Goal: Task Accomplishment & Management: Manage account settings

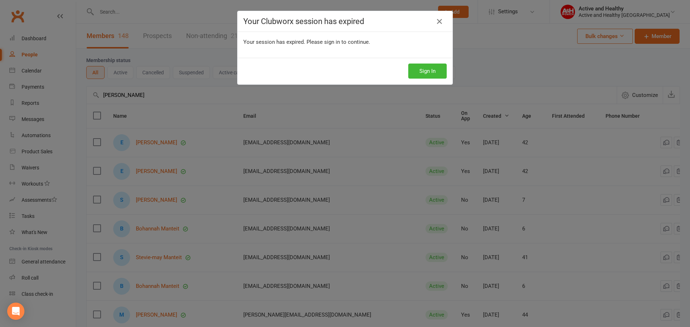
select select "100"
click at [435, 23] on icon at bounding box center [439, 21] width 9 height 9
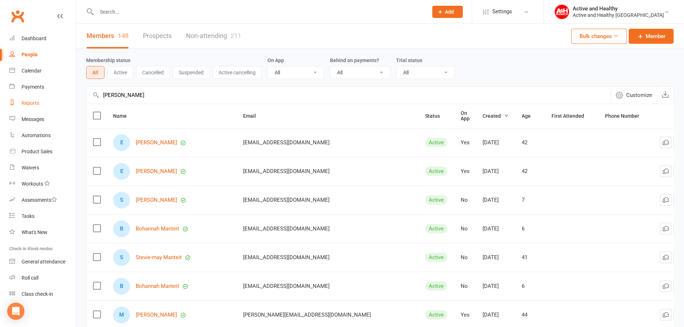
click at [36, 103] on div "Reports" at bounding box center [31, 103] width 18 height 6
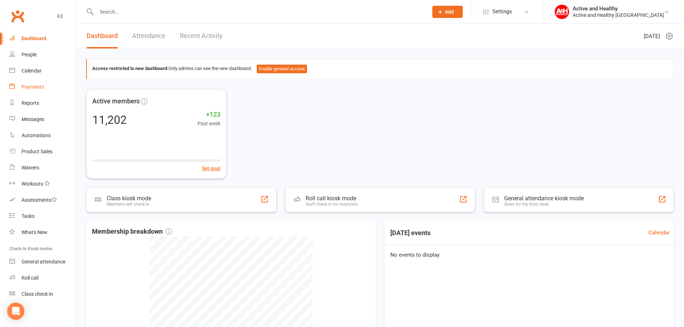
click at [37, 87] on div "Payments" at bounding box center [33, 87] width 23 height 6
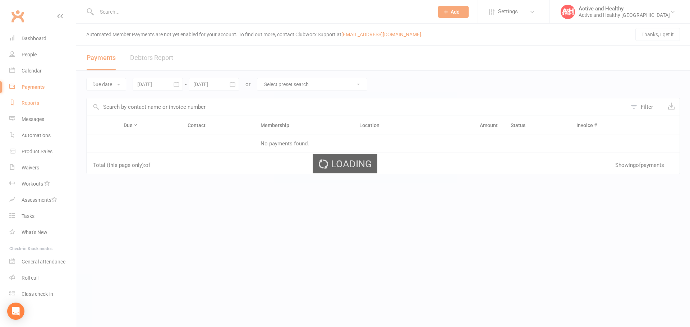
click at [36, 105] on ui-view "Prospect Member Non-attending contact Class / event Appointment Task Membership…" at bounding box center [345, 134] width 690 height 265
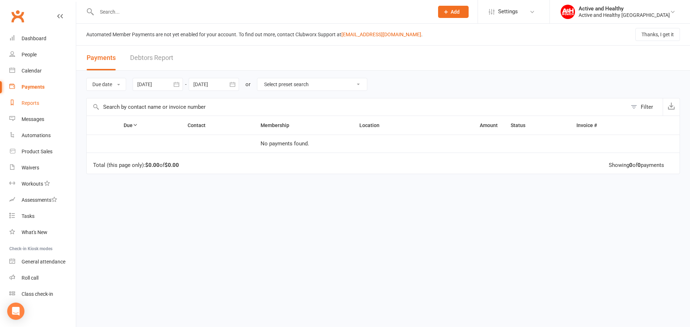
click at [36, 105] on div "Reports" at bounding box center [31, 103] width 18 height 6
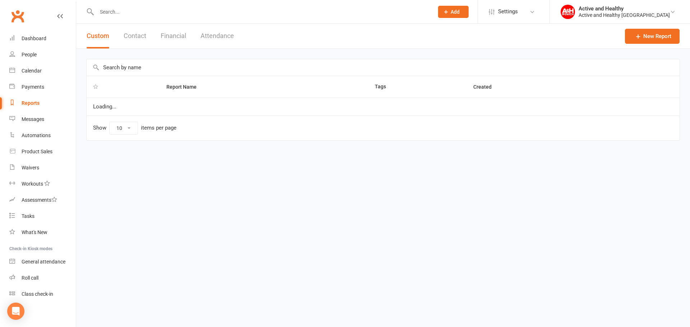
select select "25"
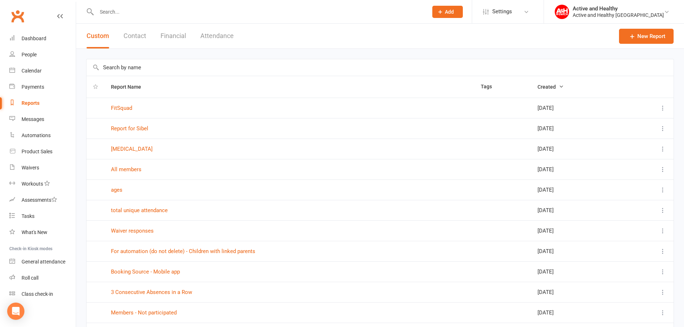
click at [134, 41] on button "Contact" at bounding box center [135, 36] width 23 height 25
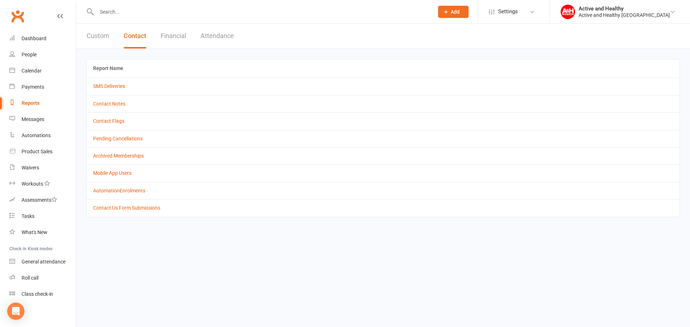
click at [219, 37] on button "Attendance" at bounding box center [216, 36] width 33 height 25
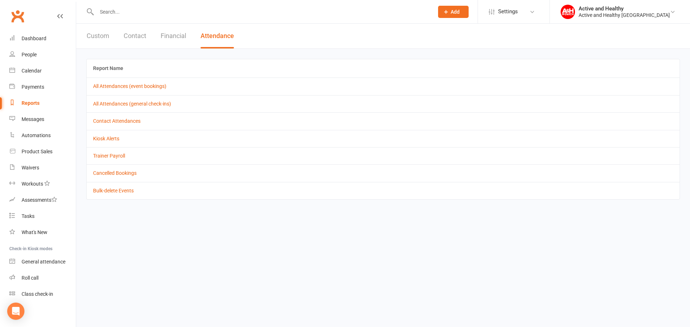
drag, startPoint x: 468, startPoint y: 12, endPoint x: 473, endPoint y: 13, distance: 4.9
click at [468, 12] on div "Prospect Member Non-attending contact Class / event Appointment Task Membership…" at bounding box center [452, 11] width 49 height 23
click at [468, 13] on button "Add" at bounding box center [453, 12] width 31 height 12
click at [281, 40] on header "Custom Contact Financial Attendance" at bounding box center [382, 36] width 613 height 25
click at [93, 38] on button "Custom" at bounding box center [98, 36] width 23 height 25
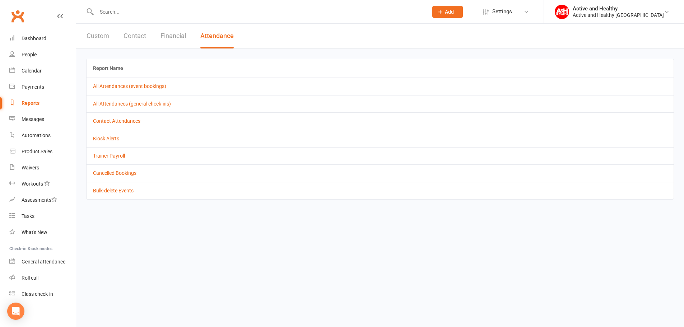
select select "25"
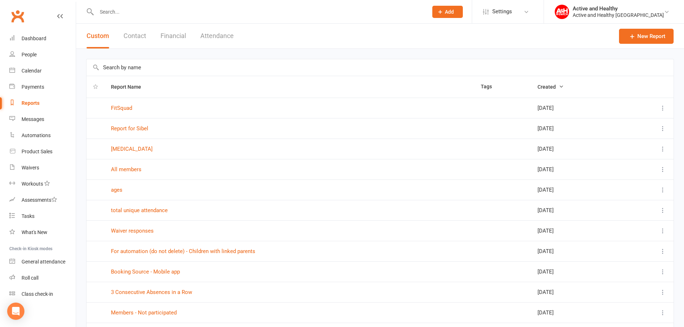
click at [141, 38] on button "Contact" at bounding box center [135, 36] width 23 height 25
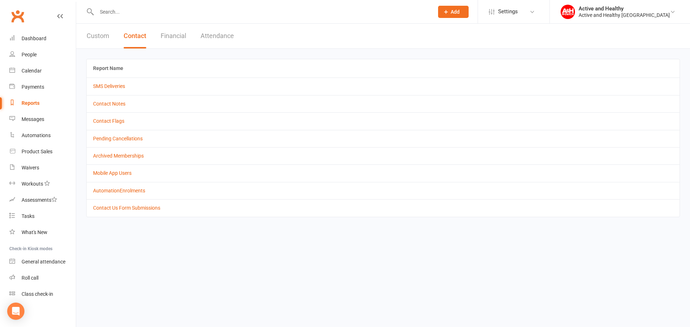
click at [228, 39] on button "Attendance" at bounding box center [216, 36] width 33 height 25
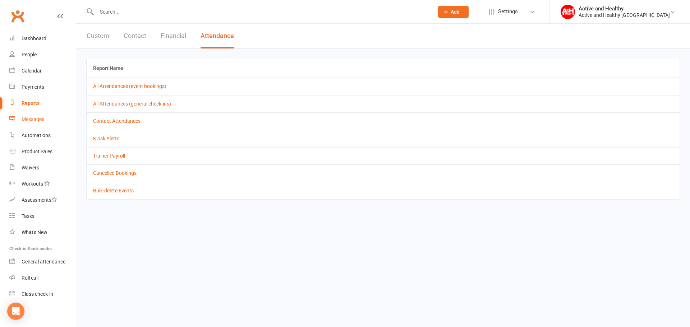
drag, startPoint x: 44, startPoint y: 121, endPoint x: 41, endPoint y: 117, distance: 4.6
click at [44, 121] on div "Messages" at bounding box center [33, 119] width 23 height 6
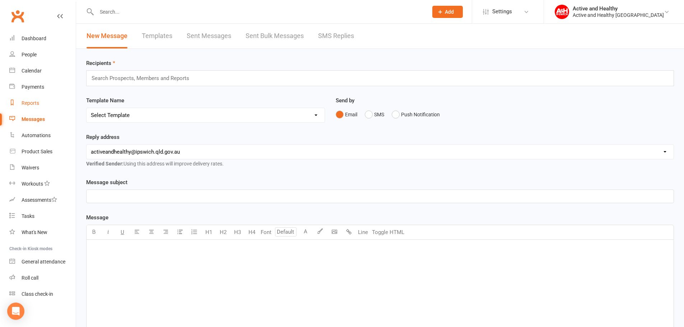
click at [31, 105] on div "Reports" at bounding box center [31, 103] width 18 height 6
select select "25"
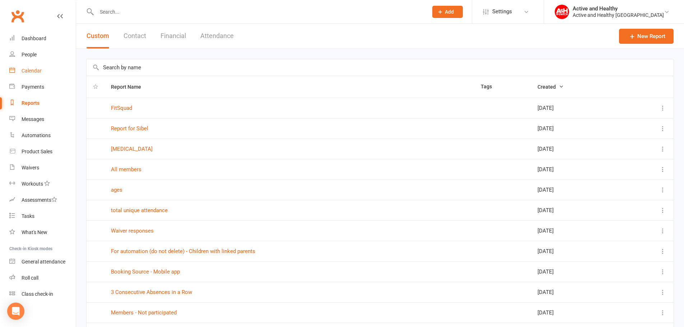
click at [31, 70] on div "Calendar" at bounding box center [32, 71] width 20 height 6
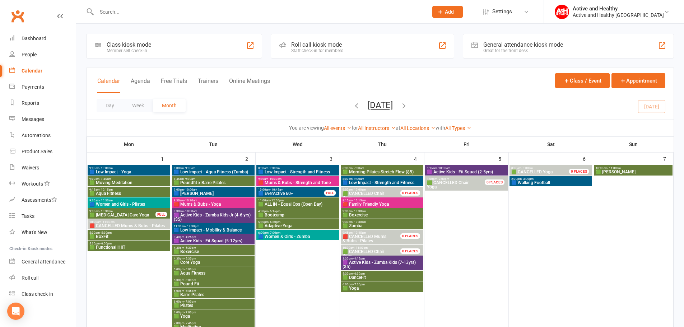
click at [375, 216] on span "🟩 Boxercise" at bounding box center [382, 215] width 80 height 4
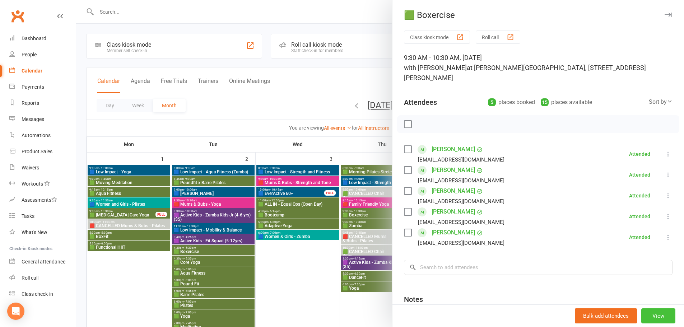
click at [650, 319] on button "View" at bounding box center [658, 315] width 34 height 15
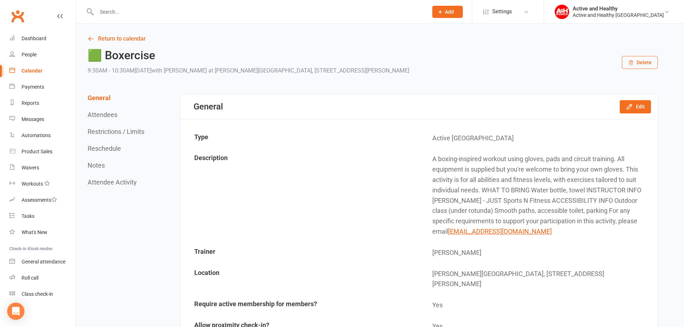
click at [657, 62] on button "Delete" at bounding box center [640, 62] width 36 height 13
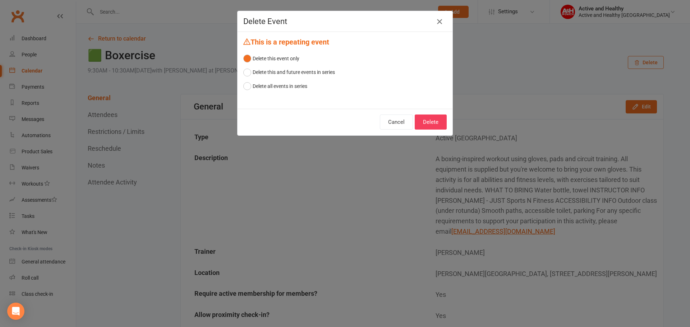
drag, startPoint x: 437, startPoint y: 21, endPoint x: 238, endPoint y: 113, distance: 219.6
click at [437, 21] on icon "button" at bounding box center [439, 21] width 9 height 9
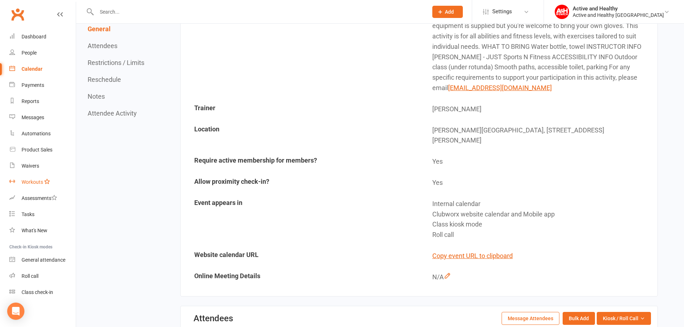
scroll to position [2, 0]
drag, startPoint x: 37, startPoint y: 99, endPoint x: 138, endPoint y: 189, distance: 134.8
click at [37, 99] on div "Reports" at bounding box center [31, 101] width 18 height 6
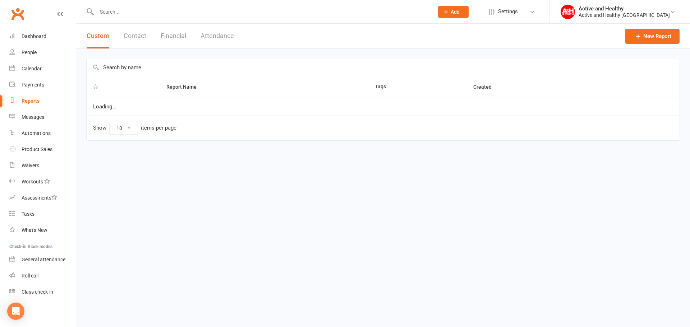
select select "25"
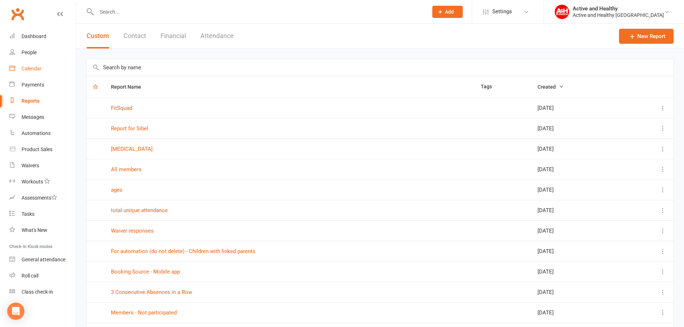
click at [31, 68] on div "Calendar" at bounding box center [32, 69] width 20 height 6
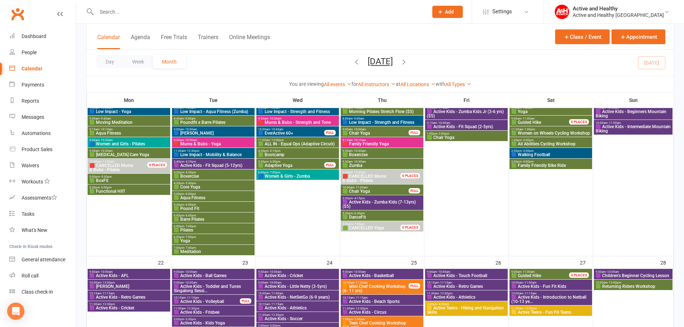
scroll to position [467, 0]
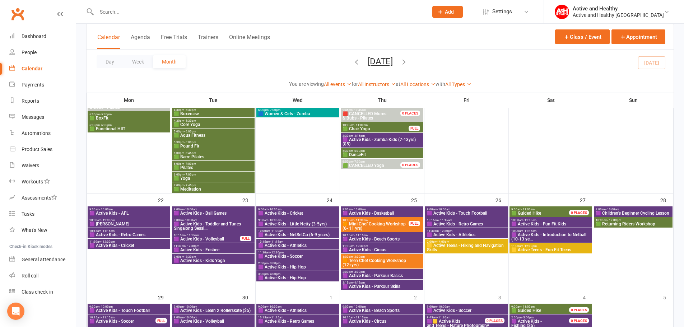
click at [523, 210] on span "- 11:00am" at bounding box center [527, 209] width 13 height 3
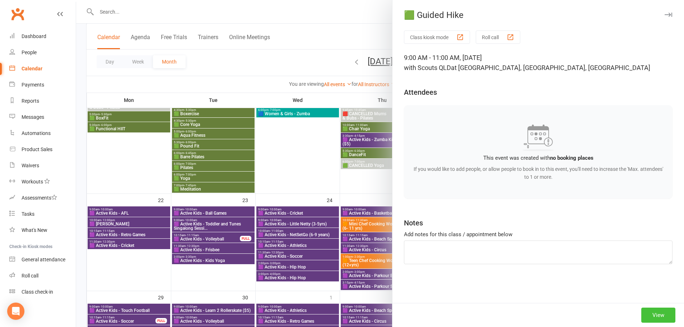
click at [654, 318] on button "View" at bounding box center [658, 315] width 34 height 15
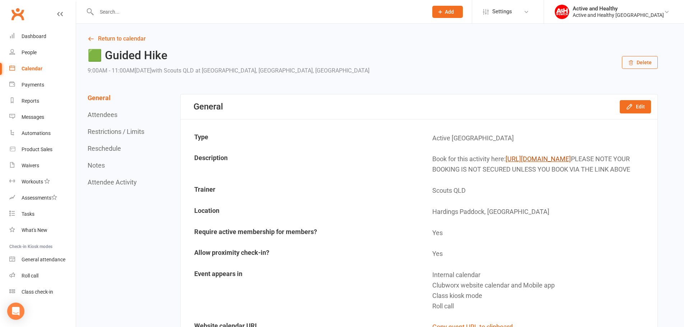
click at [506, 163] on link "[URL][DOMAIN_NAME]" at bounding box center [538, 159] width 65 height 8
click at [36, 71] on div "Calendar" at bounding box center [32, 69] width 21 height 6
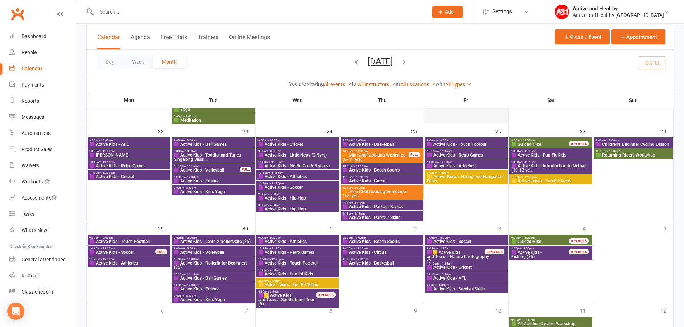
scroll to position [539, 0]
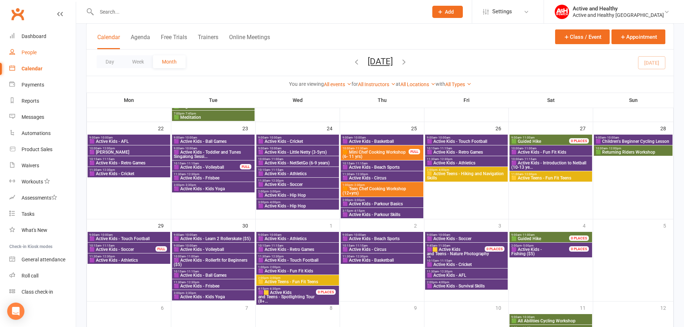
drag, startPoint x: 34, startPoint y: 49, endPoint x: 149, endPoint y: 93, distance: 123.5
click at [34, 49] on link "People" at bounding box center [42, 53] width 66 height 16
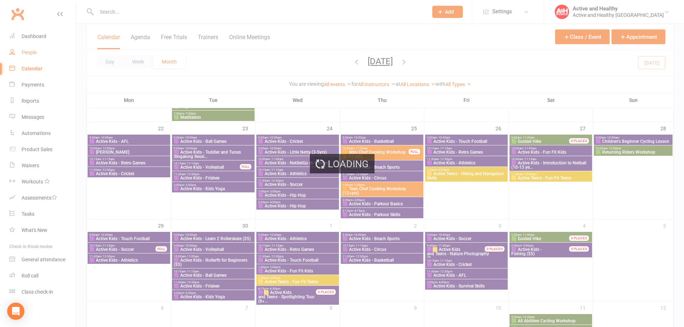
select select "100"
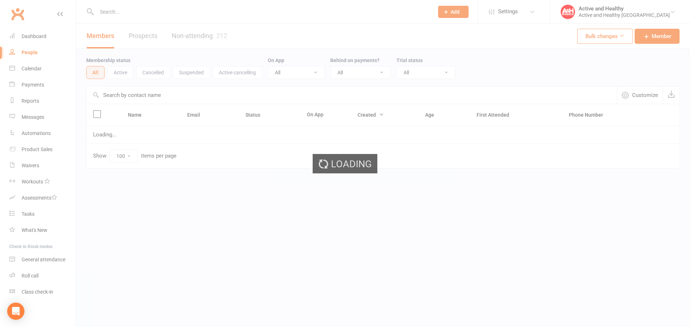
click at [132, 96] on input "text" at bounding box center [352, 95] width 530 height 17
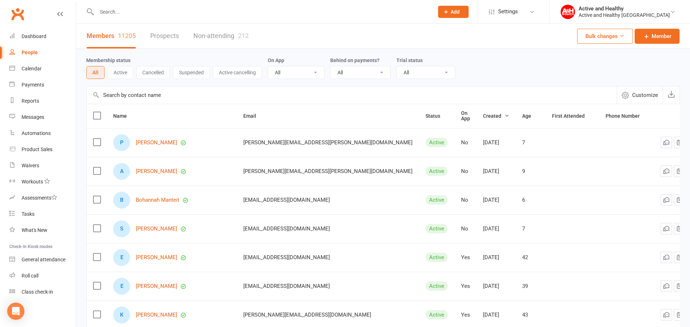
click at [132, 96] on input "text" at bounding box center [352, 95] width 530 height 17
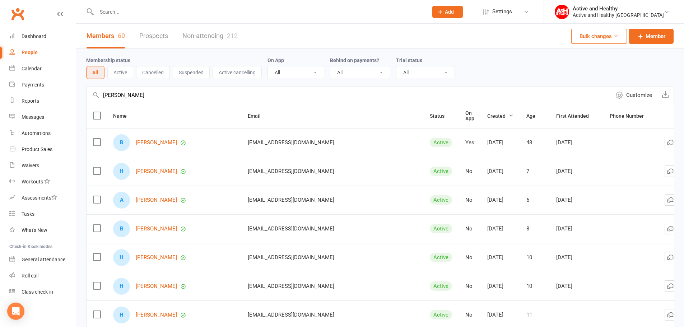
click at [105, 97] on input "[PERSON_NAME]" at bounding box center [349, 95] width 524 height 17
type input "[PERSON_NAME]"
click at [167, 140] on link "[PERSON_NAME]-[PERSON_NAME]" at bounding box center [178, 143] width 84 height 6
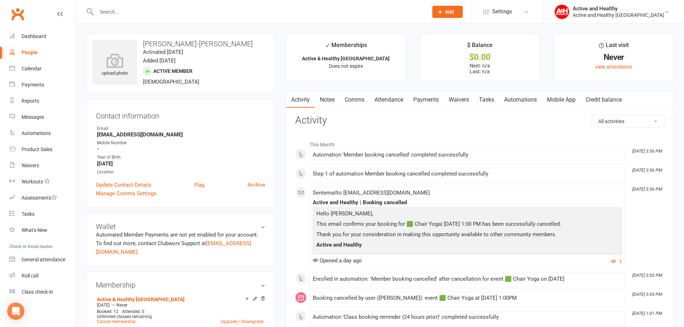
click at [399, 101] on link "Attendance" at bounding box center [389, 100] width 39 height 17
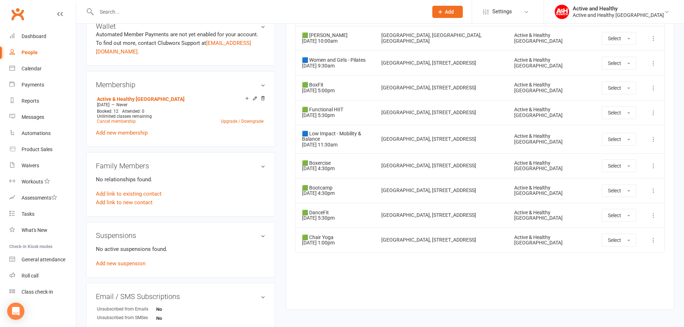
scroll to position [215, 0]
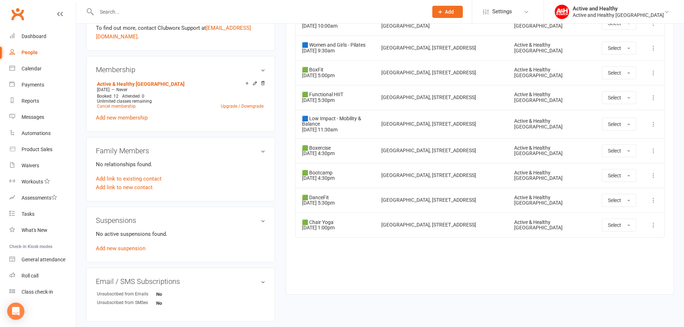
click at [655, 228] on icon at bounding box center [653, 225] width 7 height 7
click at [614, 261] on link "Remove booking" at bounding box center [621, 268] width 71 height 14
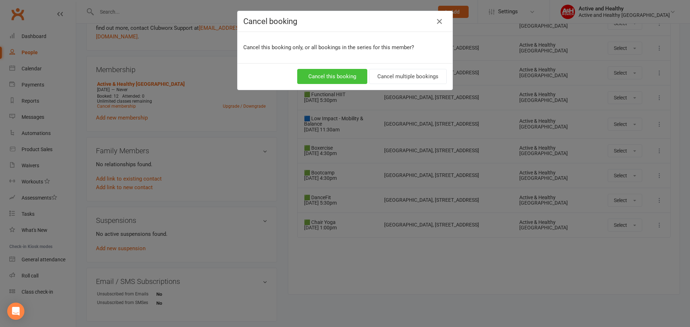
click at [320, 77] on button "Cancel this booking" at bounding box center [332, 76] width 70 height 15
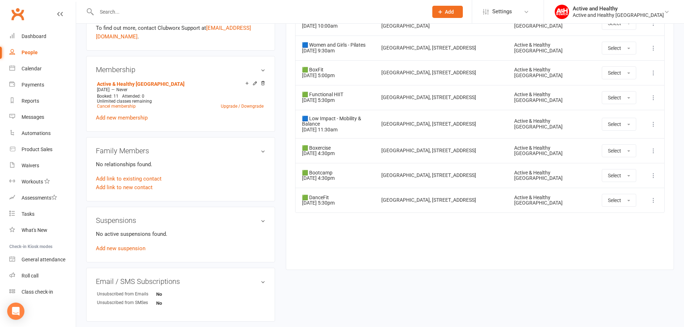
click at [651, 122] on icon at bounding box center [653, 124] width 7 height 7
click at [616, 169] on link "Remove booking" at bounding box center [621, 167] width 71 height 14
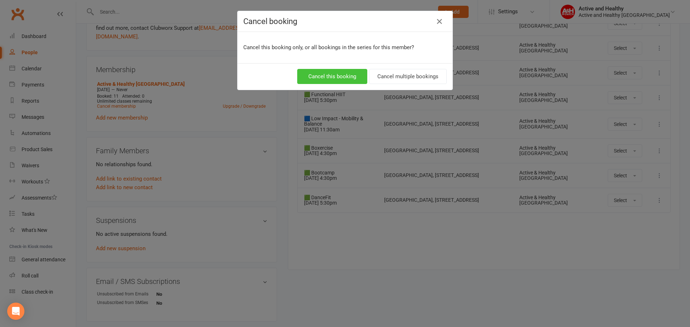
click at [343, 79] on button "Cancel this booking" at bounding box center [332, 76] width 70 height 15
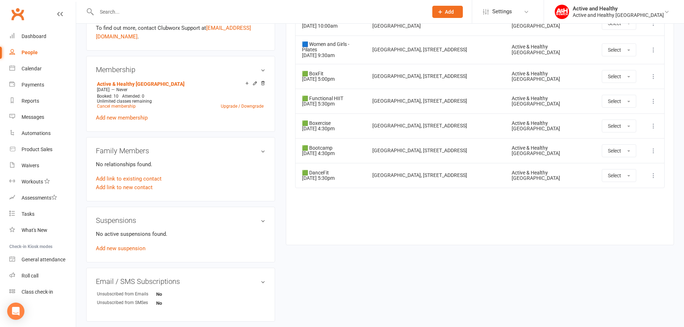
click at [655, 175] on icon at bounding box center [653, 175] width 7 height 7
click at [623, 213] on link "Remove booking" at bounding box center [621, 218] width 71 height 14
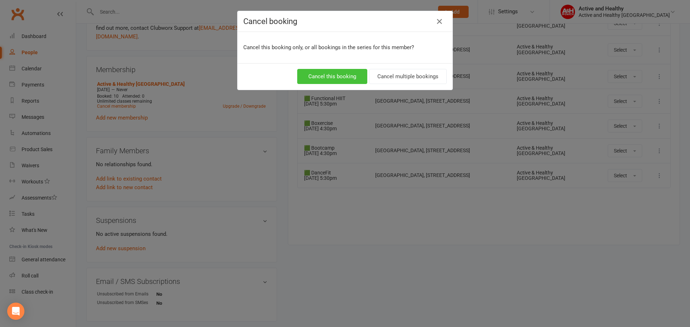
click at [316, 70] on button "Cancel this booking" at bounding box center [332, 76] width 70 height 15
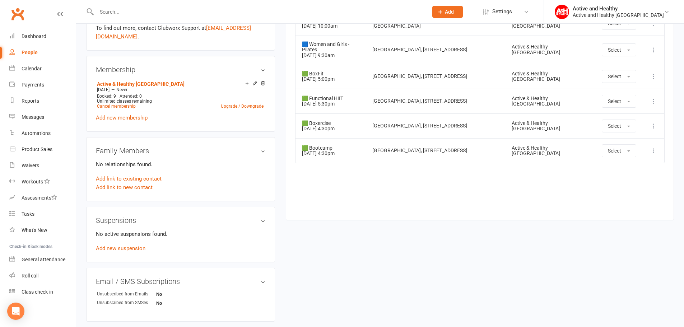
drag, startPoint x: 28, startPoint y: 52, endPoint x: 182, endPoint y: 57, distance: 154.2
click at [28, 52] on div "People" at bounding box center [30, 53] width 16 height 6
select select "100"
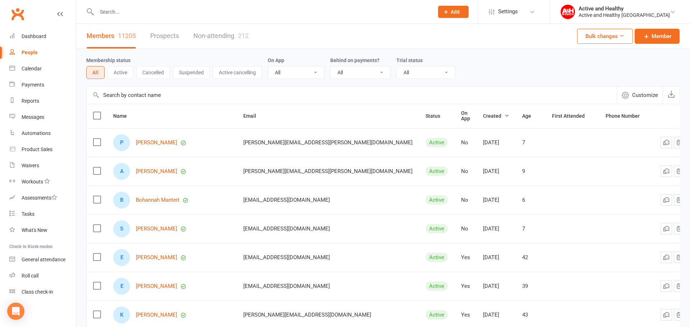
click at [130, 99] on input "text" at bounding box center [352, 95] width 530 height 17
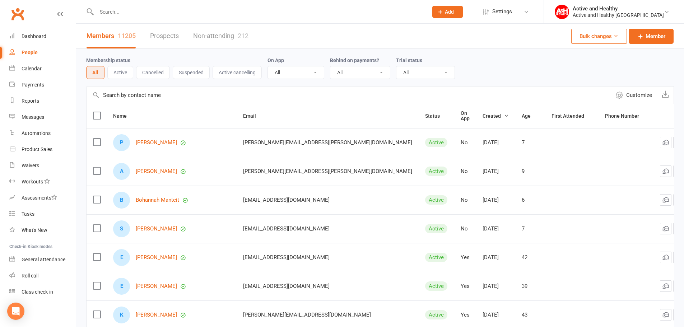
paste input "[PERSON_NAME]"
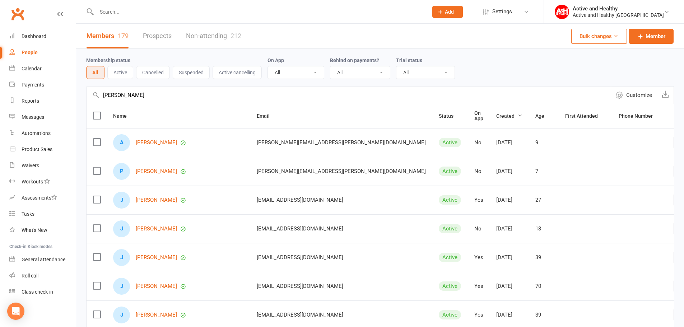
type input "[PERSON_NAME]"
click at [221, 39] on link "Non-attending 212" at bounding box center [213, 36] width 55 height 25
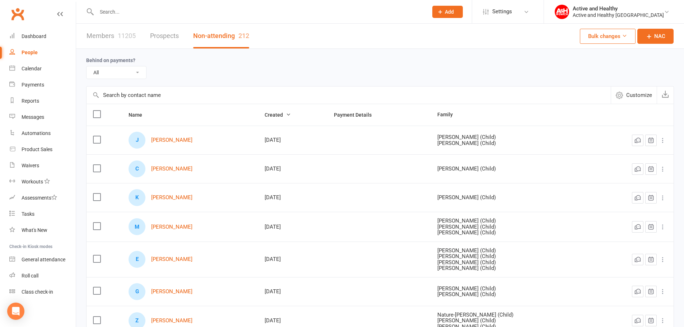
click at [149, 99] on input "text" at bounding box center [349, 95] width 524 height 17
paste input "[PERSON_NAME]"
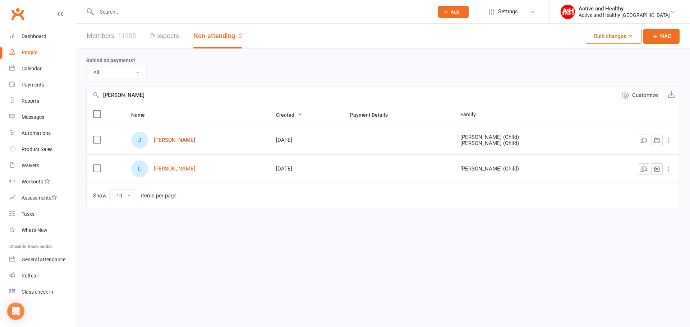
type input "[PERSON_NAME]"
click at [185, 141] on link "[PERSON_NAME]" at bounding box center [174, 140] width 41 height 6
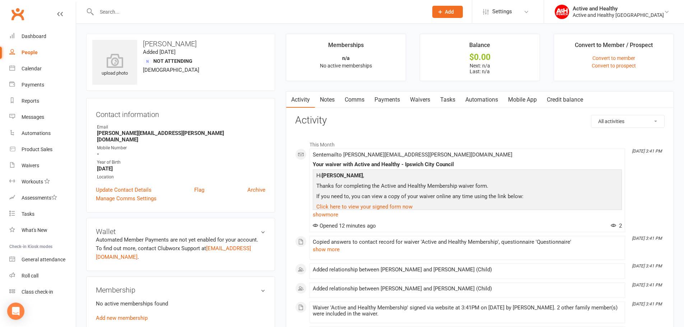
click at [516, 96] on link "Mobile App" at bounding box center [522, 100] width 39 height 17
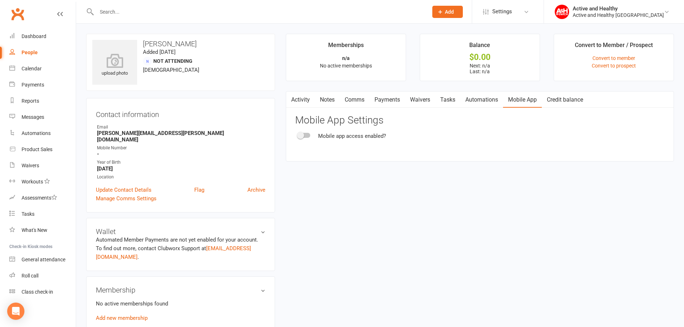
click at [304, 135] on div at bounding box center [304, 135] width 12 height 5
click at [298, 134] on input "checkbox" at bounding box center [298, 134] width 0 height 0
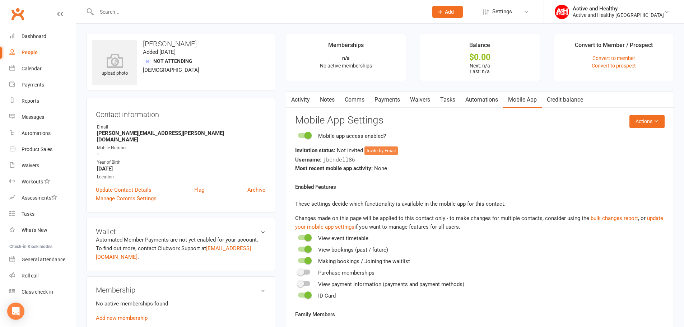
click at [391, 154] on button "Invite by Email" at bounding box center [381, 151] width 33 height 9
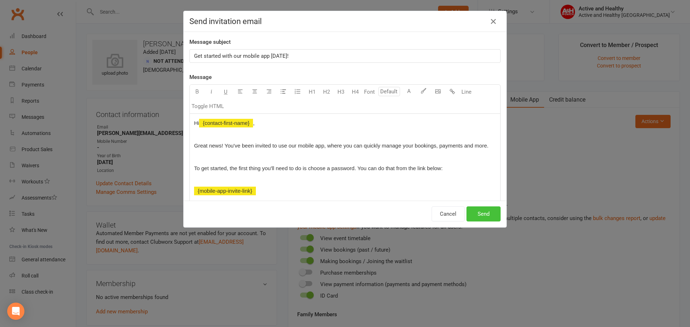
click at [485, 216] on button "Send" at bounding box center [483, 213] width 34 height 15
